Goal: Find specific page/section: Find specific page/section

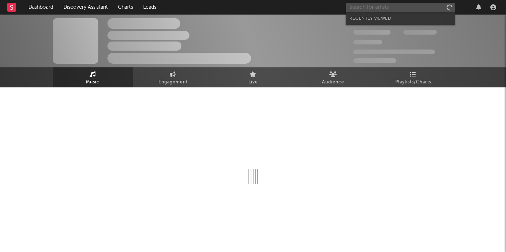
click at [366, 9] on input "text" at bounding box center [400, 7] width 109 height 9
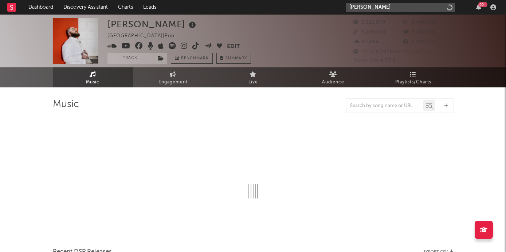
type input "[PERSON_NAME]"
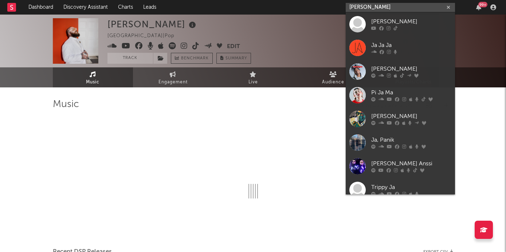
select select "6m"
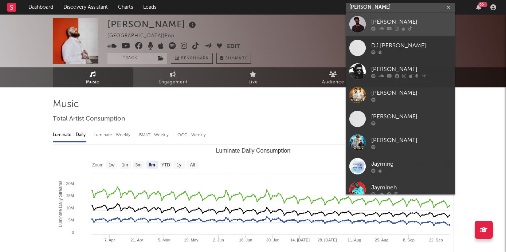
type input "[PERSON_NAME]"
click at [366, 21] on link "[PERSON_NAME]" at bounding box center [400, 24] width 109 height 24
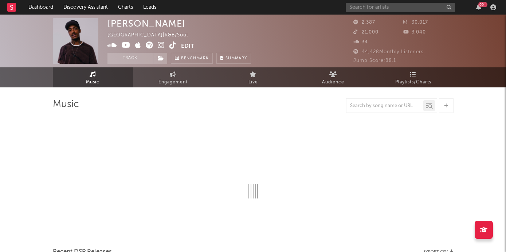
select select "6m"
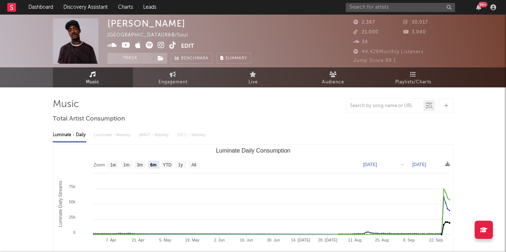
click at [173, 47] on icon at bounding box center [173, 45] width 7 height 7
click at [162, 46] on icon at bounding box center [161, 45] width 7 height 7
